Goal: Navigation & Orientation: Find specific page/section

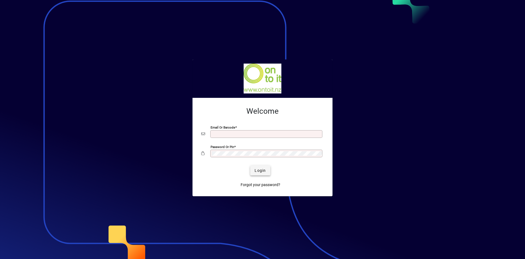
type input "**********"
click at [257, 170] on span "Login" at bounding box center [260, 170] width 11 height 6
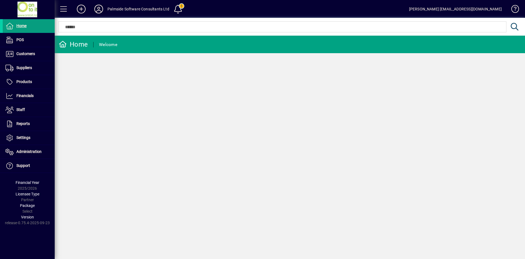
click at [98, 5] on icon at bounding box center [98, 9] width 11 height 9
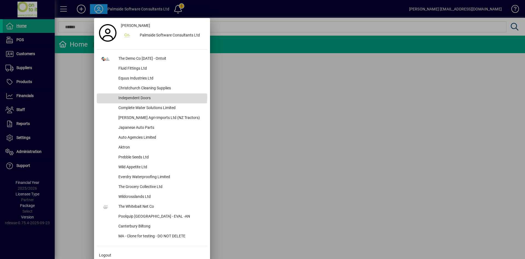
click at [144, 96] on div "Independent Doors" at bounding box center [160, 98] width 93 height 10
